Goal: Task Accomplishment & Management: Use online tool/utility

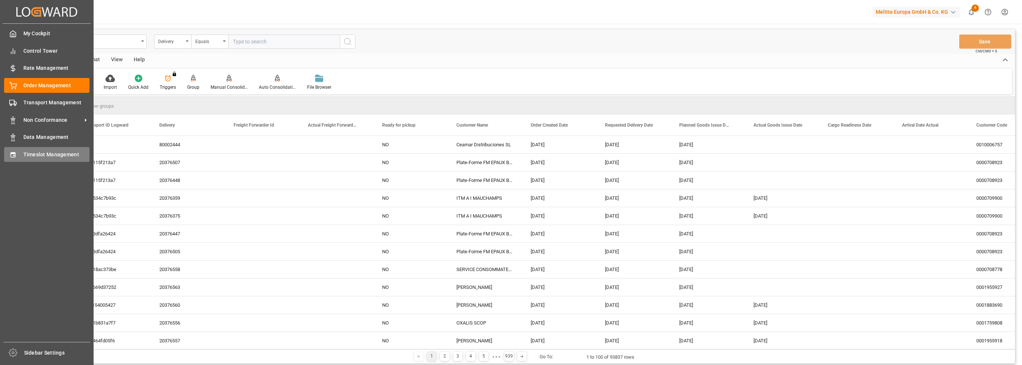
click at [15, 155] on icon at bounding box center [12, 154] width 7 height 7
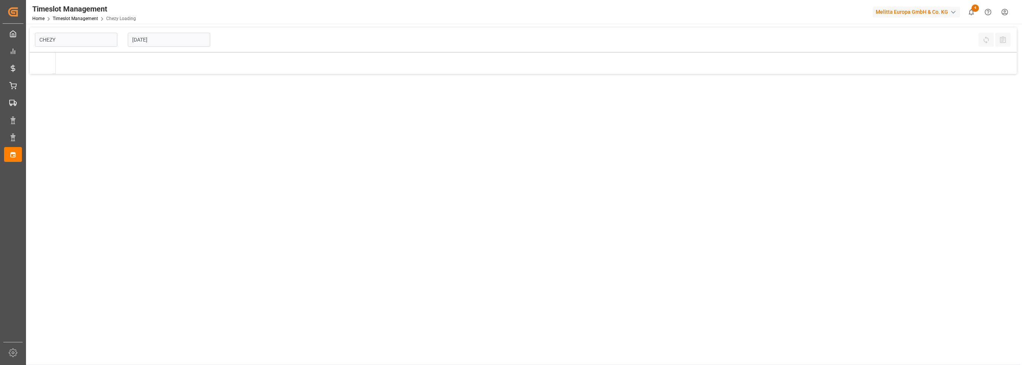
type input "Chezy Loading"
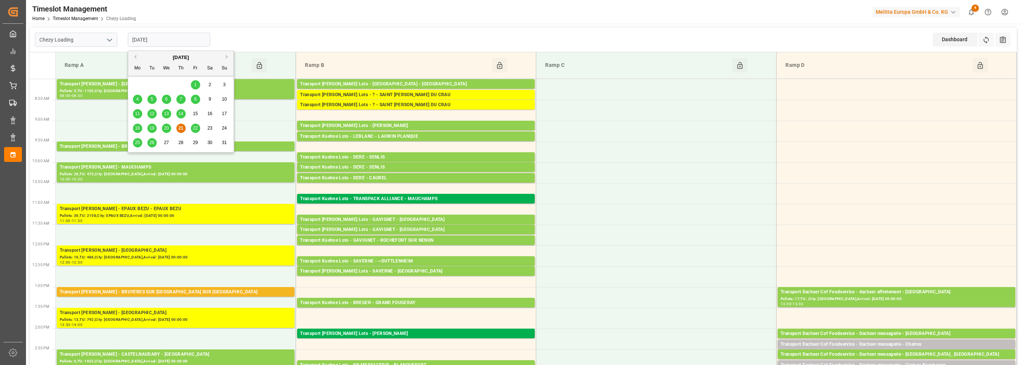
click at [155, 39] on input "[DATE]" at bounding box center [169, 40] width 82 height 14
click at [196, 127] on span "22" at bounding box center [195, 128] width 5 height 5
type input "[DATE]"
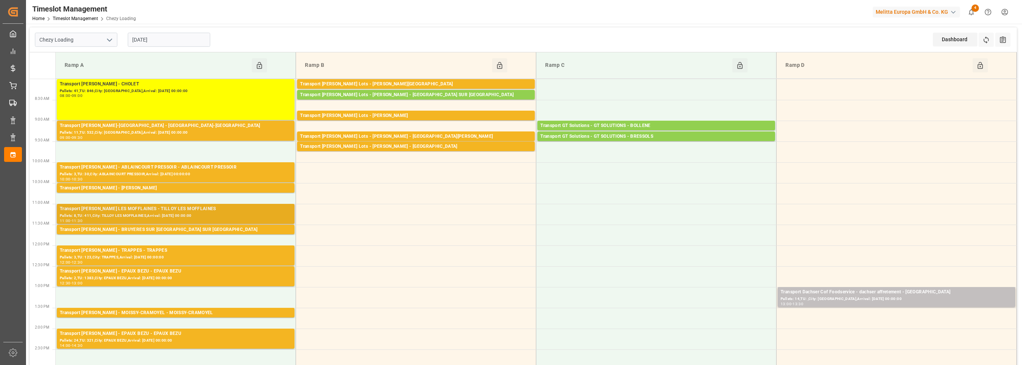
scroll to position [37, 0]
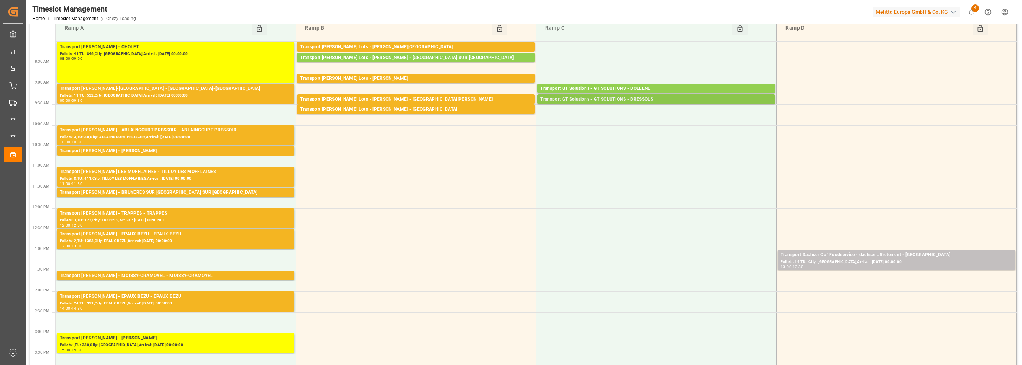
click at [624, 100] on div "Transport GT Solutions - GT SOLUTIONS - BRESSOLS" at bounding box center [656, 99] width 232 height 7
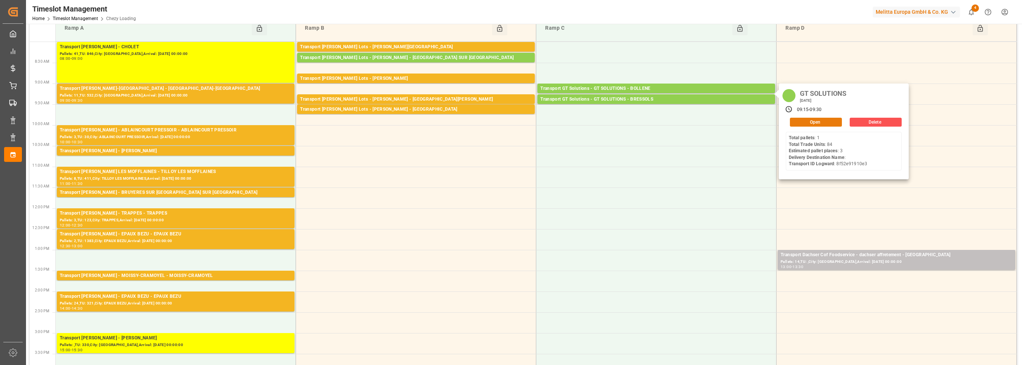
click at [813, 124] on button "Open" at bounding box center [816, 122] width 52 height 9
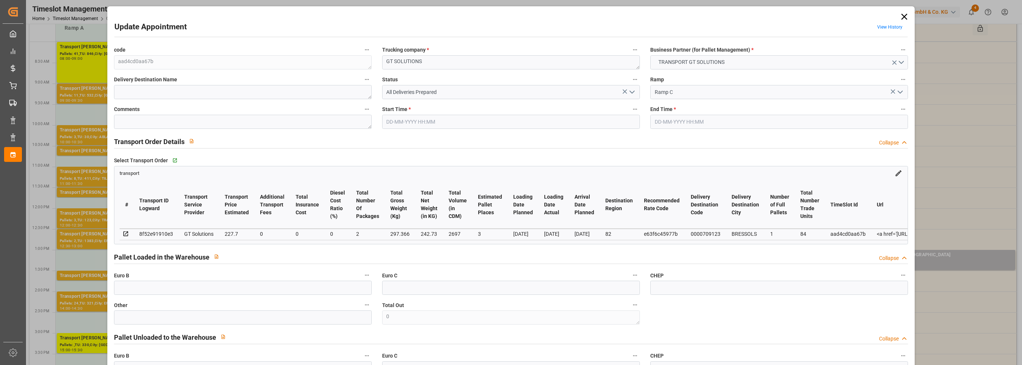
type input "3"
type input "227.7"
type input "0"
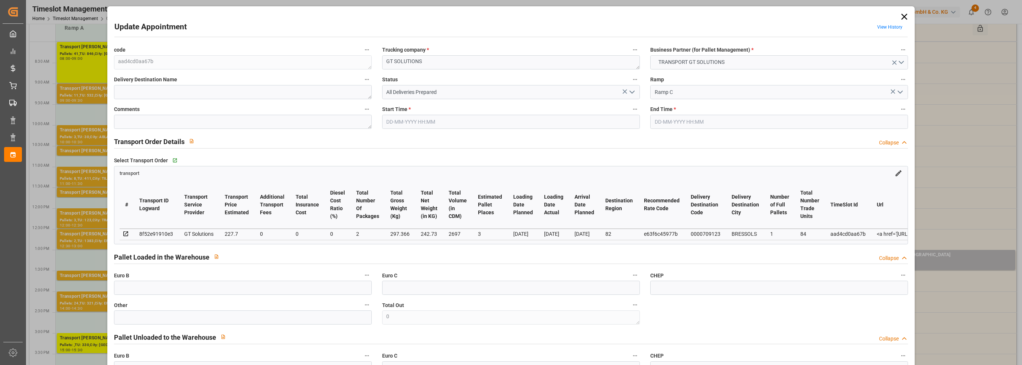
type input "218.4782"
type input "-9.2218"
type input "2"
type input "242.73"
type input "356.556"
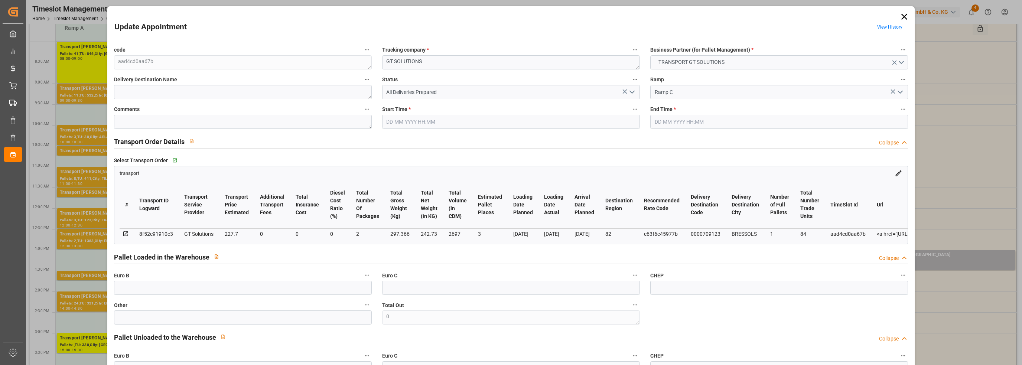
type input "2697"
type input "82"
type input "1"
type input "84"
type input "2"
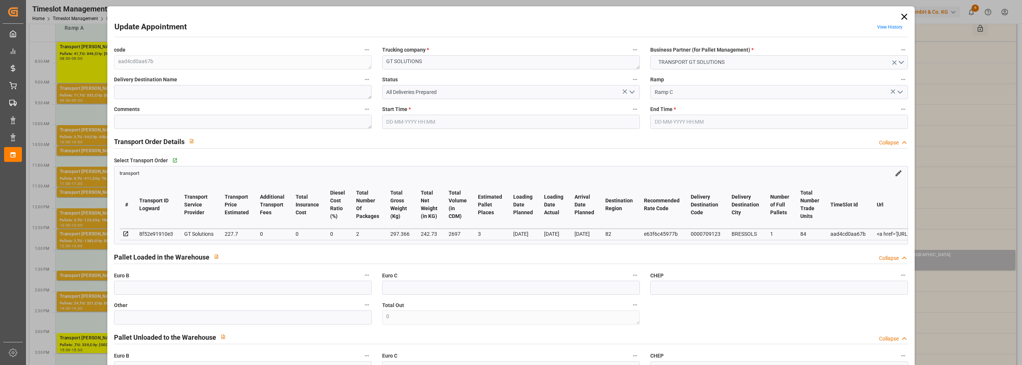
type input "101"
type input "297.366"
type input "0"
type input "4710.8598"
type input "0"
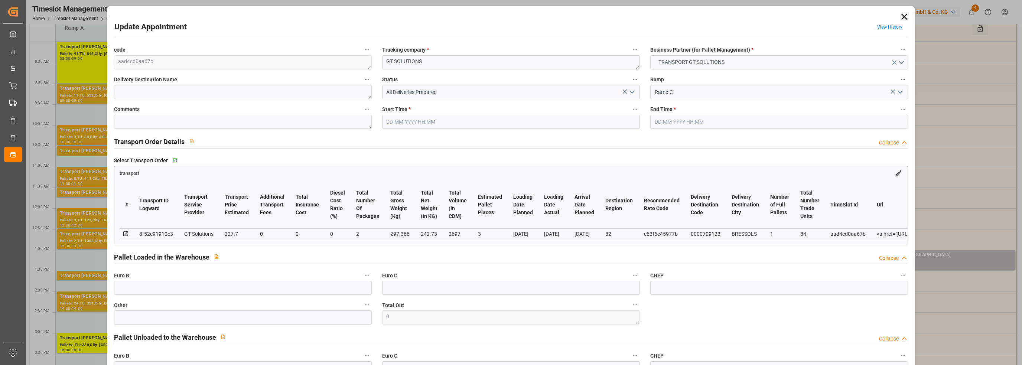
type input "0"
type input "21"
type input "35"
type input "[DATE] 09:15"
type input "[DATE] 09:30"
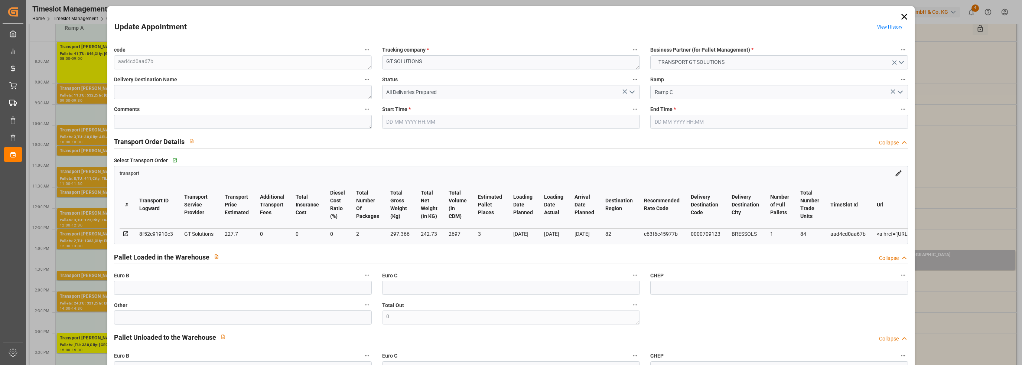
type input "[DATE] 13:56"
type input "[DATE] 11:47"
type input "[DATE]"
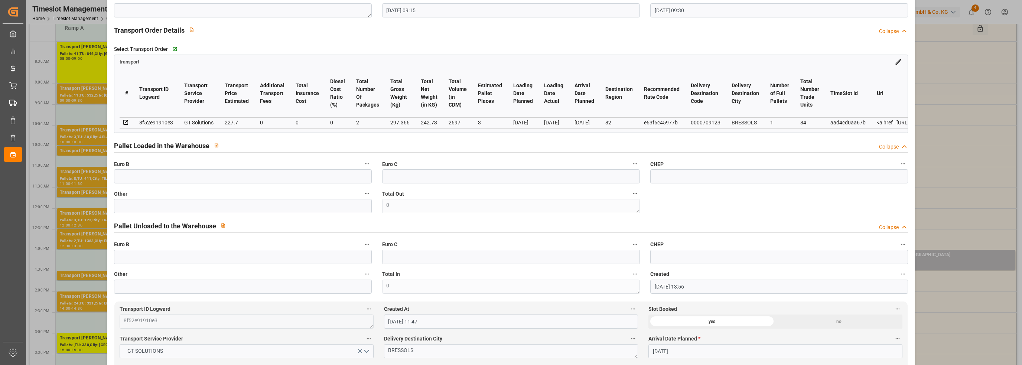
scroll to position [0, 0]
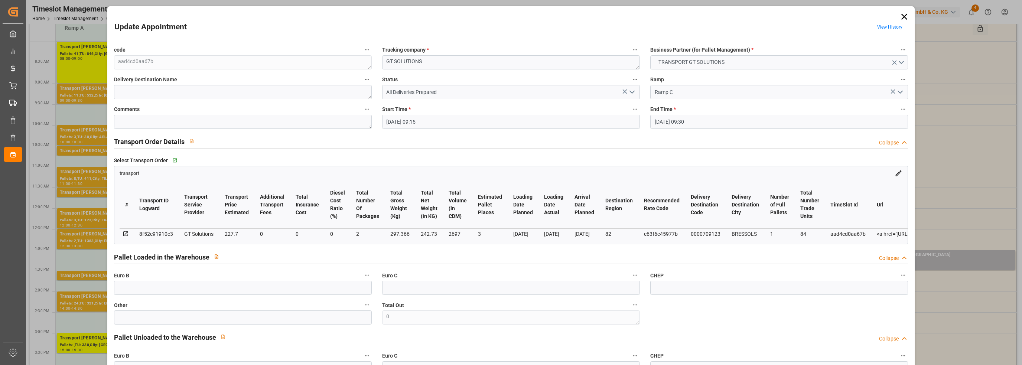
click at [903, 16] on icon at bounding box center [904, 17] width 6 height 6
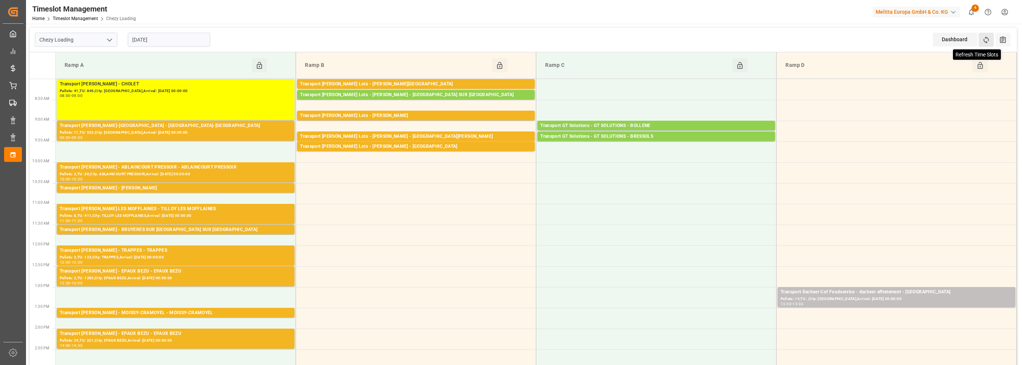
click at [985, 40] on icon at bounding box center [986, 40] width 8 height 8
